Goal: Task Accomplishment & Management: Manage account settings

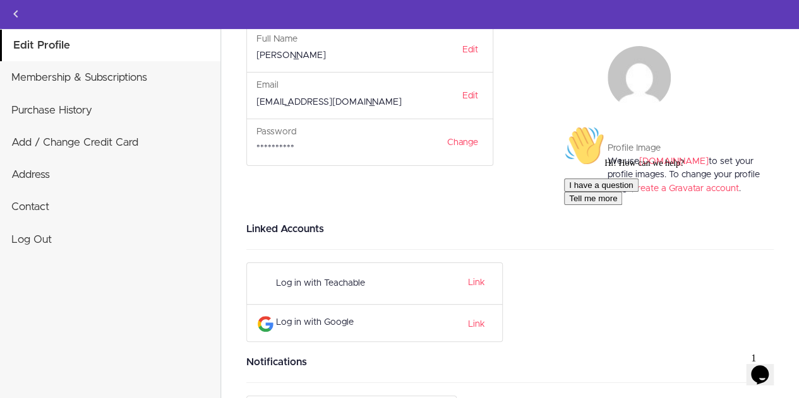
scroll to position [82, 0]
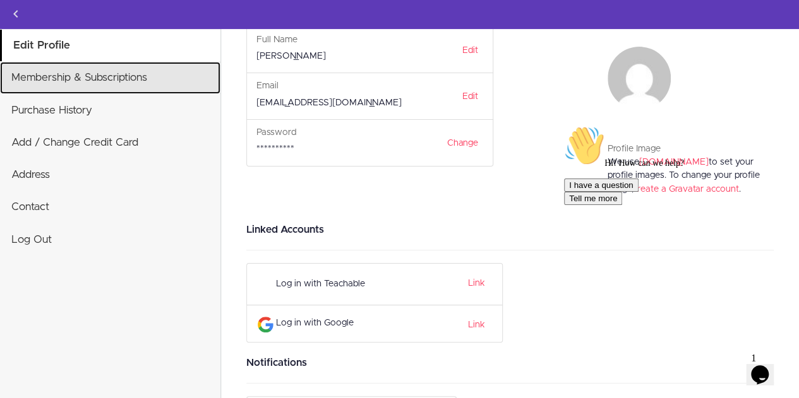
click at [64, 74] on link "Membership & Subscriptions" at bounding box center [110, 78] width 220 height 32
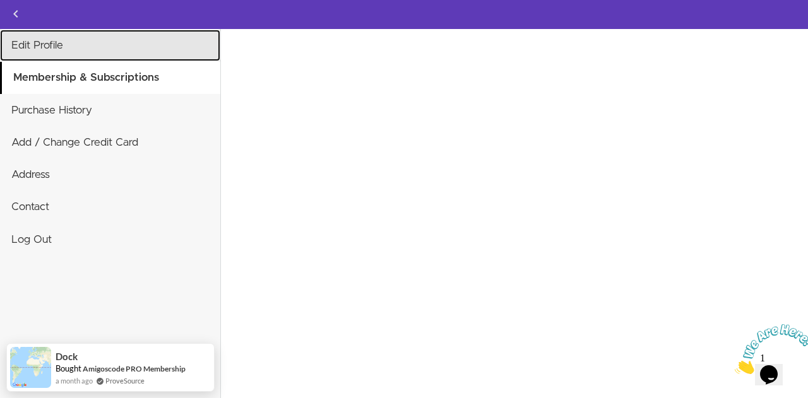
click at [86, 42] on link "Edit Profile" at bounding box center [110, 46] width 220 height 32
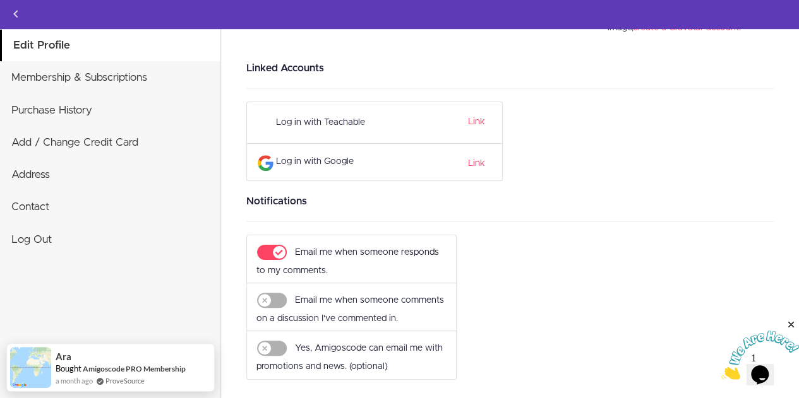
scroll to position [243, 0]
click at [790, 325] on icon "Close" at bounding box center [790, 325] width 11 height 11
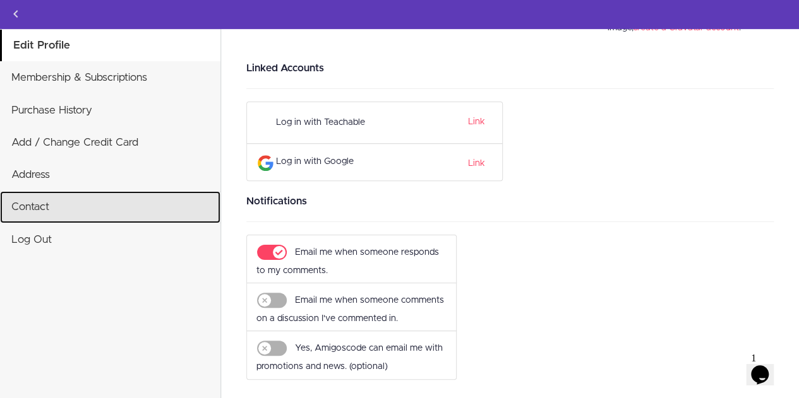
click at [27, 204] on link "Contact" at bounding box center [110, 207] width 220 height 32
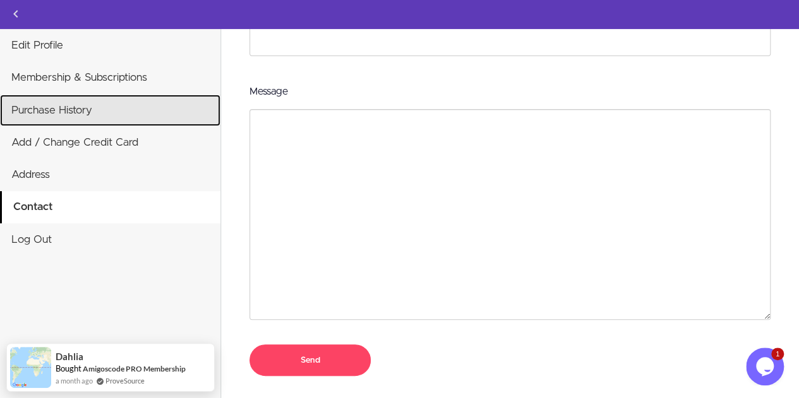
click at [85, 114] on link "Purchase History" at bounding box center [110, 111] width 220 height 32
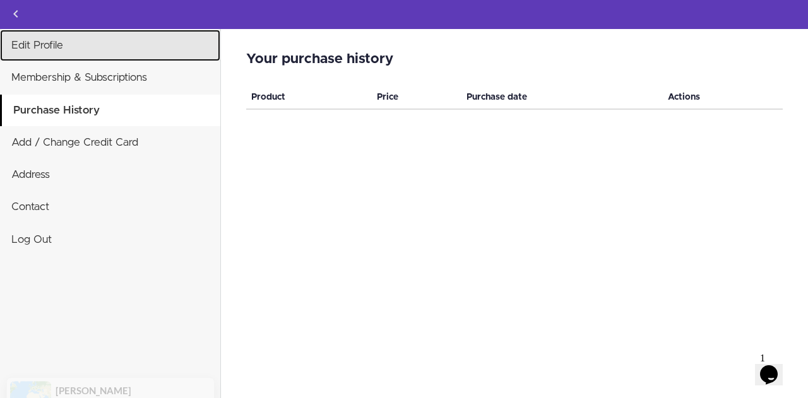
click at [103, 55] on link "Edit Profile" at bounding box center [110, 46] width 220 height 32
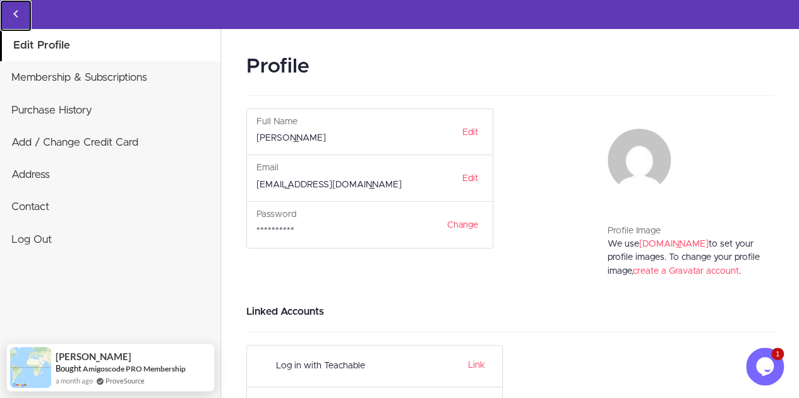
click at [18, 16] on icon "Back to courses" at bounding box center [15, 13] width 15 height 15
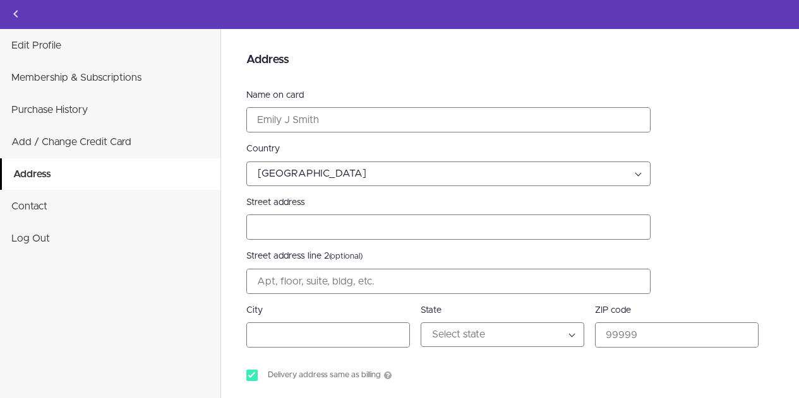
select select "US"
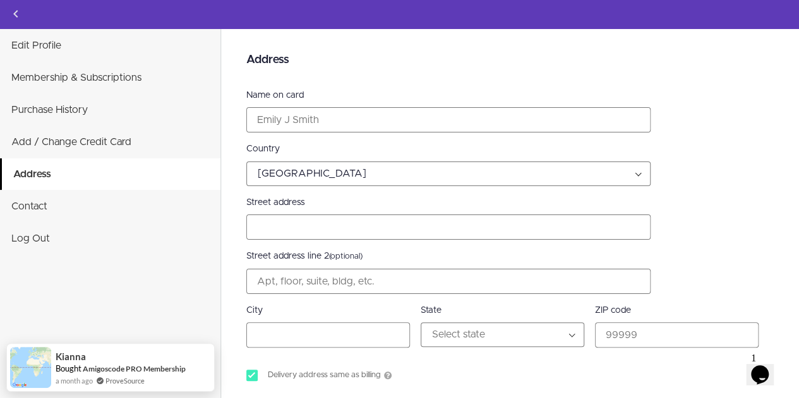
scroll to position [107, 0]
